Goal: Information Seeking & Learning: Find specific fact

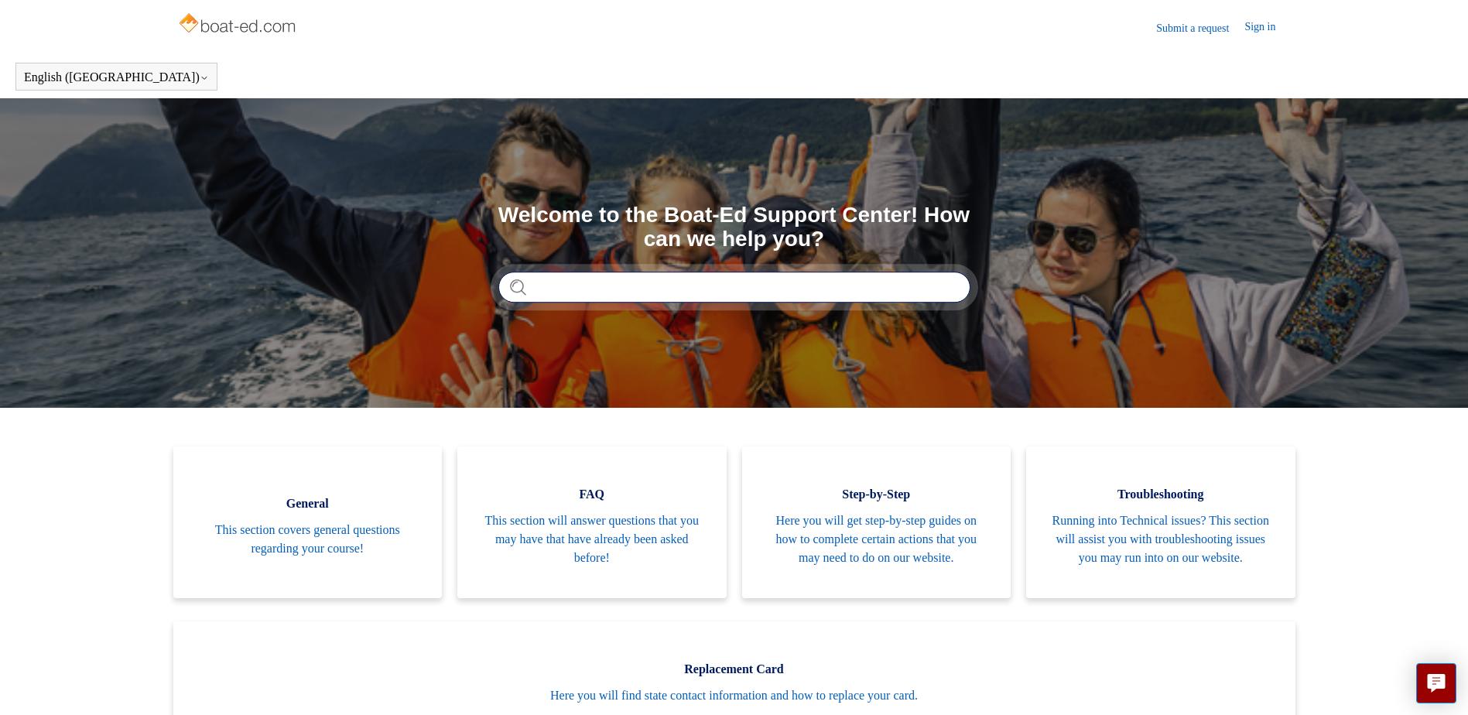
click at [543, 280] on input "Search" at bounding box center [734, 287] width 472 height 31
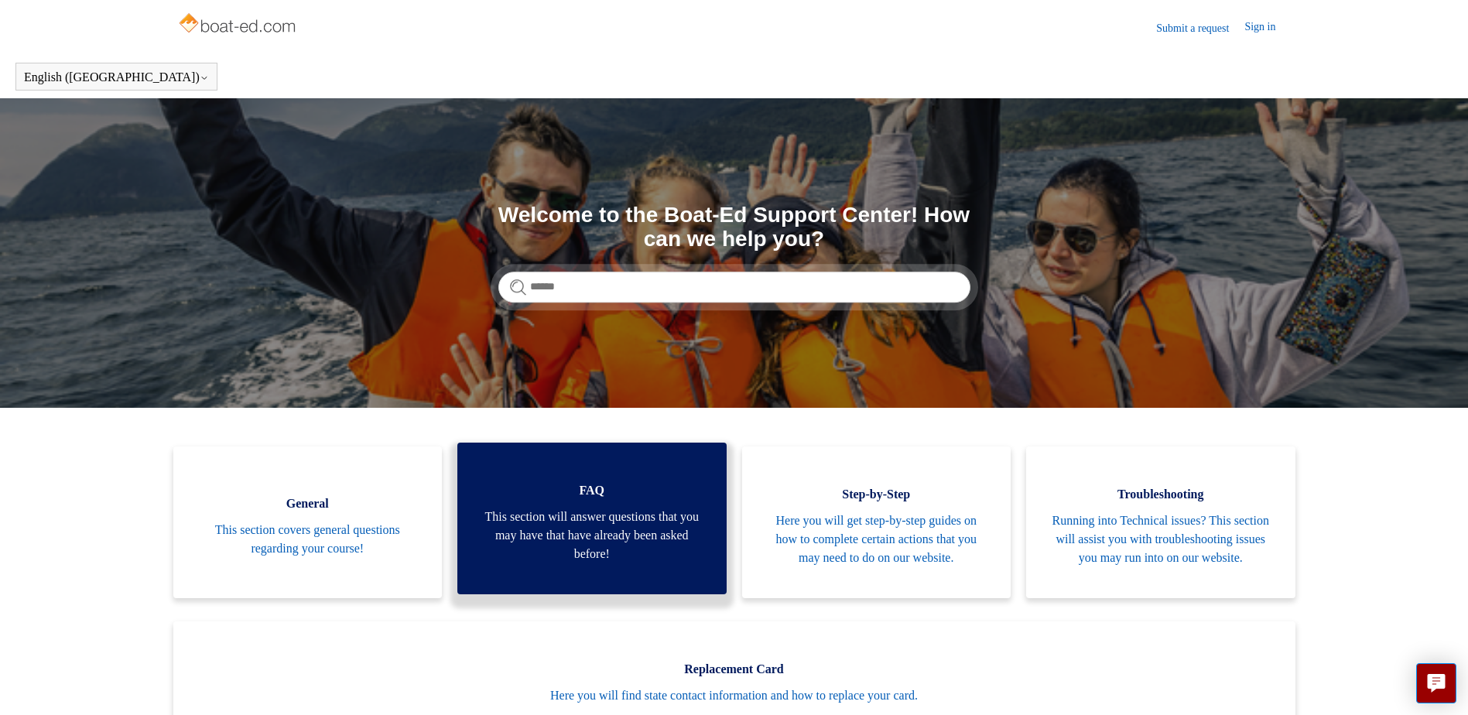
click at [672, 526] on span "This section will answer questions that you may have that have already been ask…" at bounding box center [592, 536] width 223 height 56
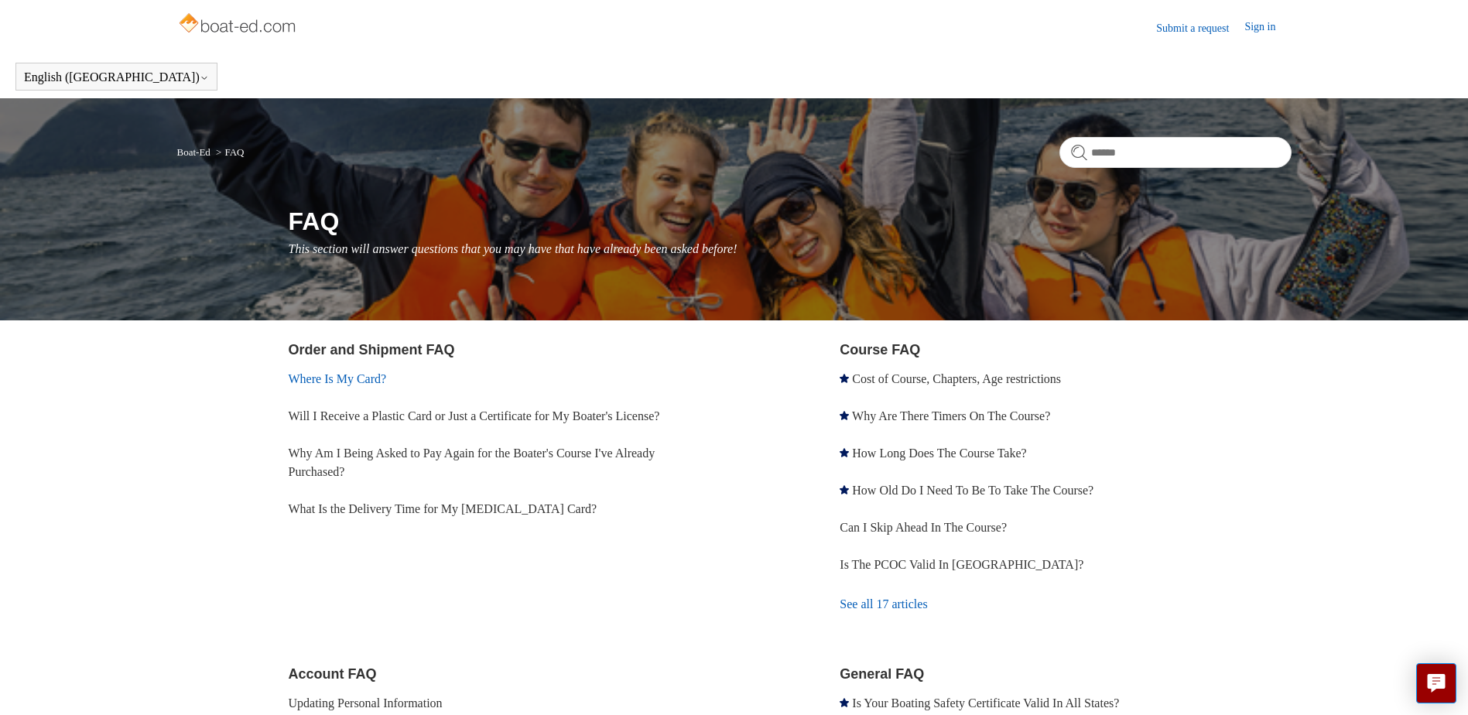
click at [355, 378] on link "Where Is My Card?" at bounding box center [338, 378] width 98 height 13
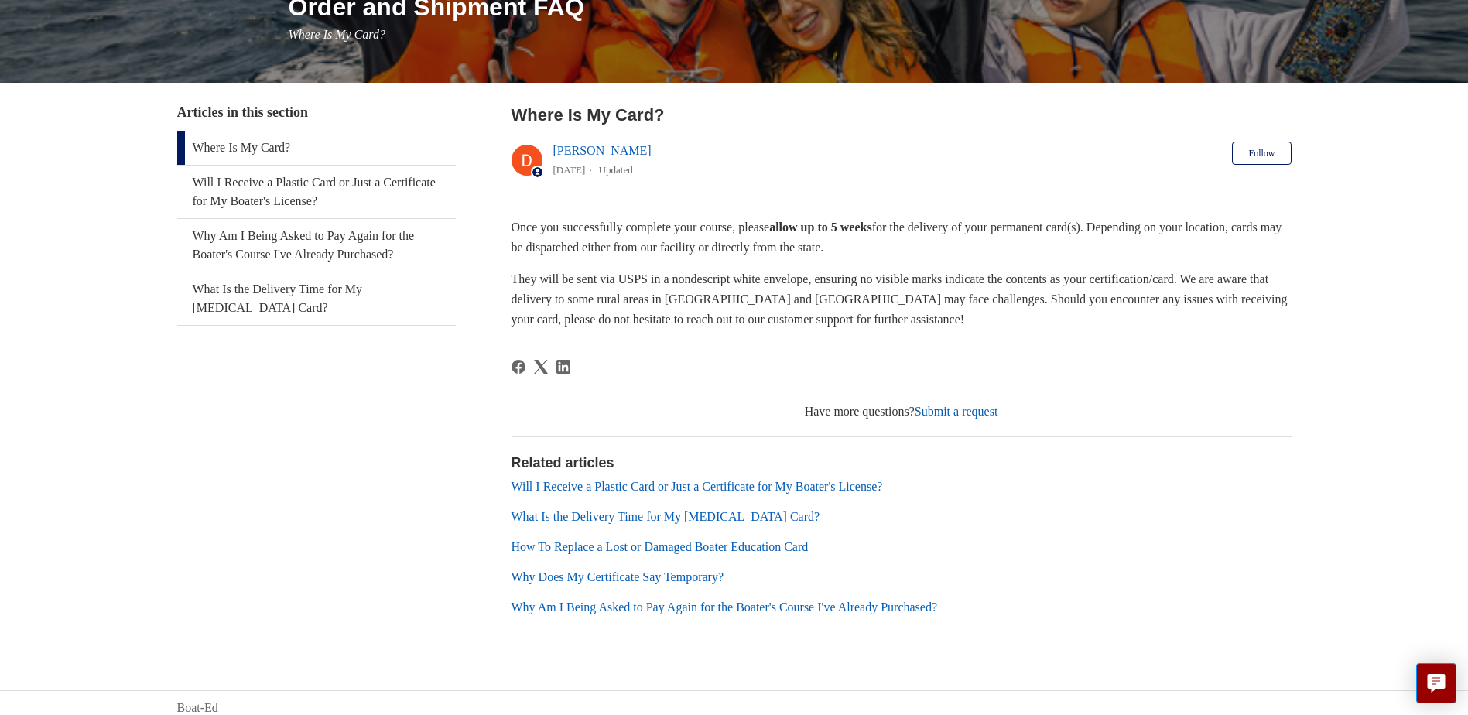
scroll to position [224, 0]
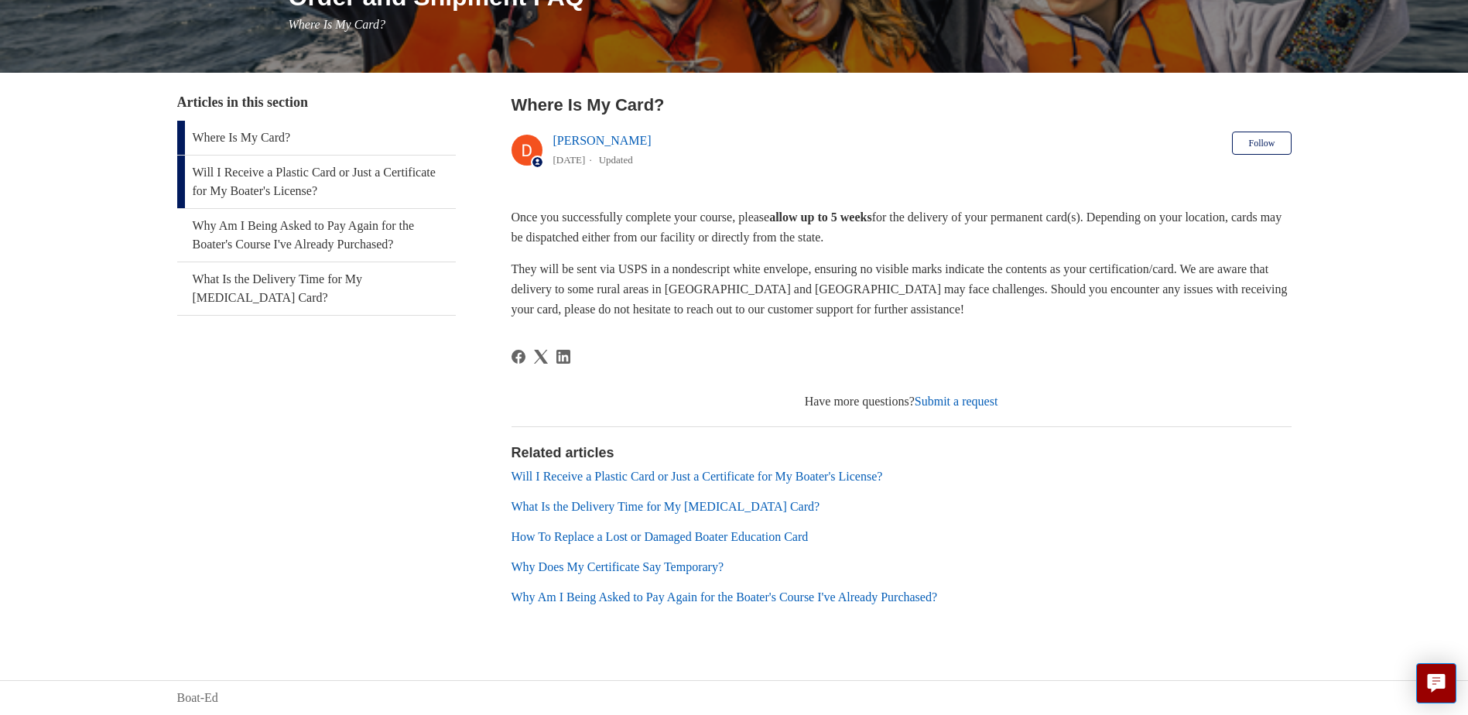
click at [270, 173] on link "Will I Receive a Plastic Card or Just a Certificate for My Boater's License?" at bounding box center [316, 182] width 279 height 53
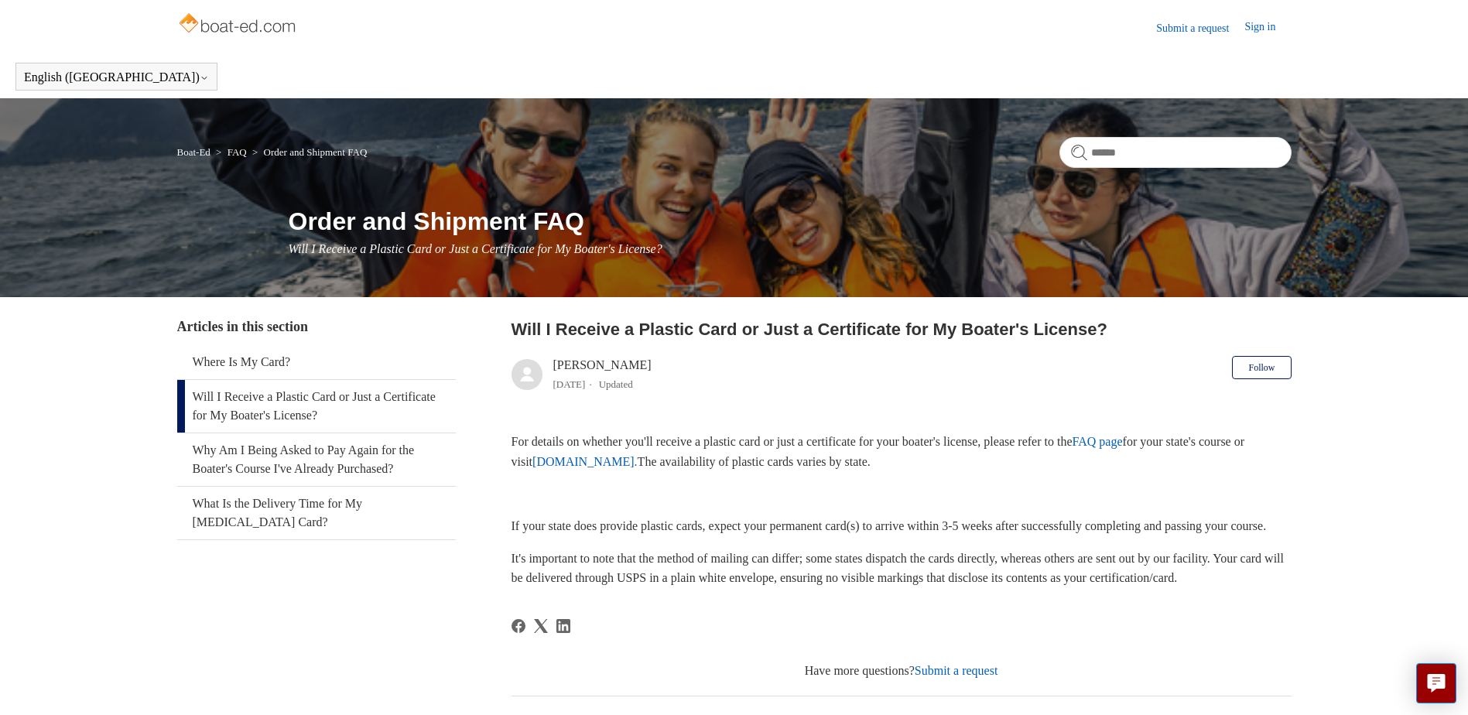
click at [351, 404] on link "Will I Receive a Plastic Card or Just a Certificate for My Boater's License?" at bounding box center [316, 406] width 279 height 53
